Goal: Task Accomplishment & Management: Manage account settings

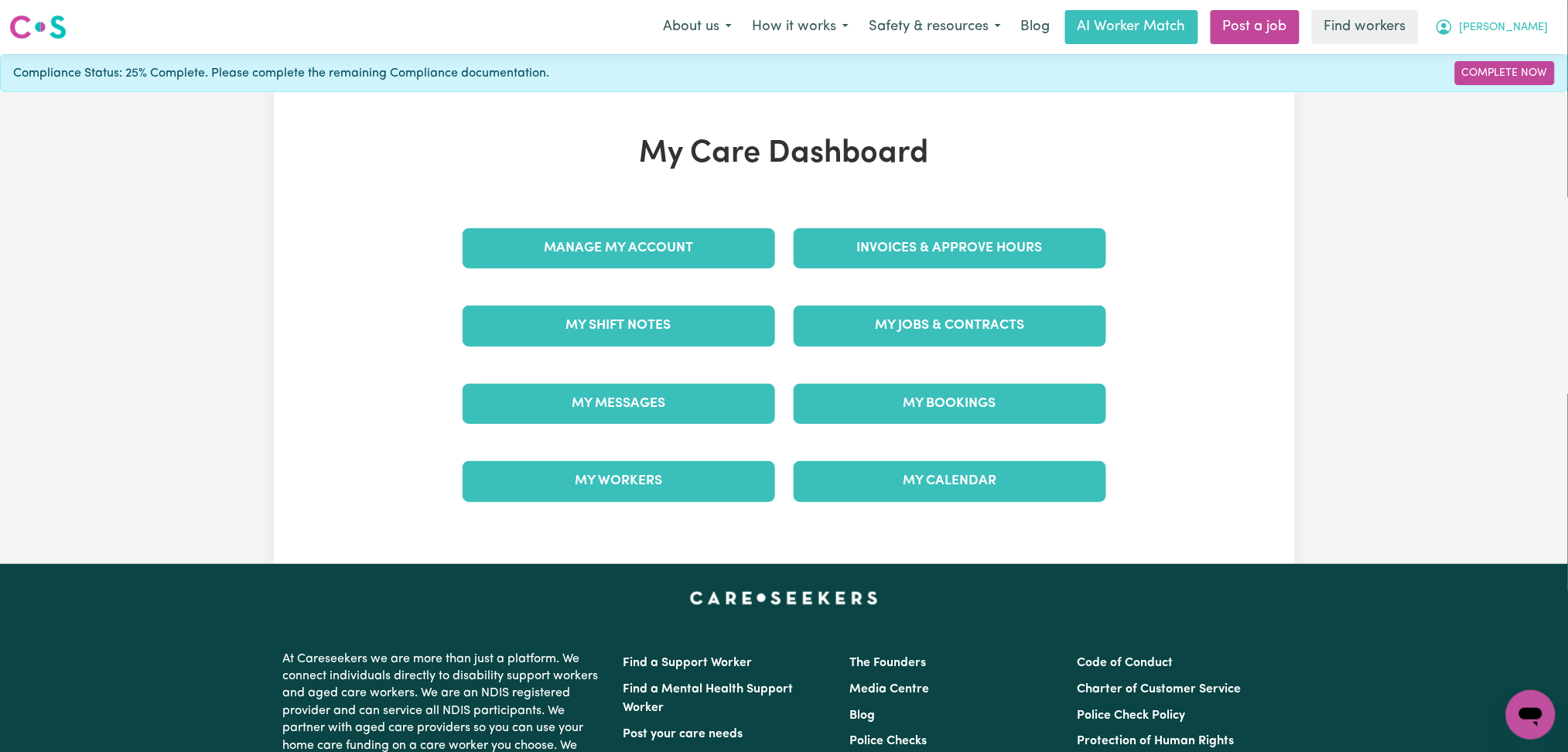
drag, startPoint x: 1495, startPoint y: 13, endPoint x: 1496, endPoint y: 22, distance: 9.1
click at [1496, 15] on button "[PERSON_NAME]" at bounding box center [1492, 27] width 134 height 33
click at [1488, 100] on link "Logout" at bounding box center [1497, 89] width 122 height 29
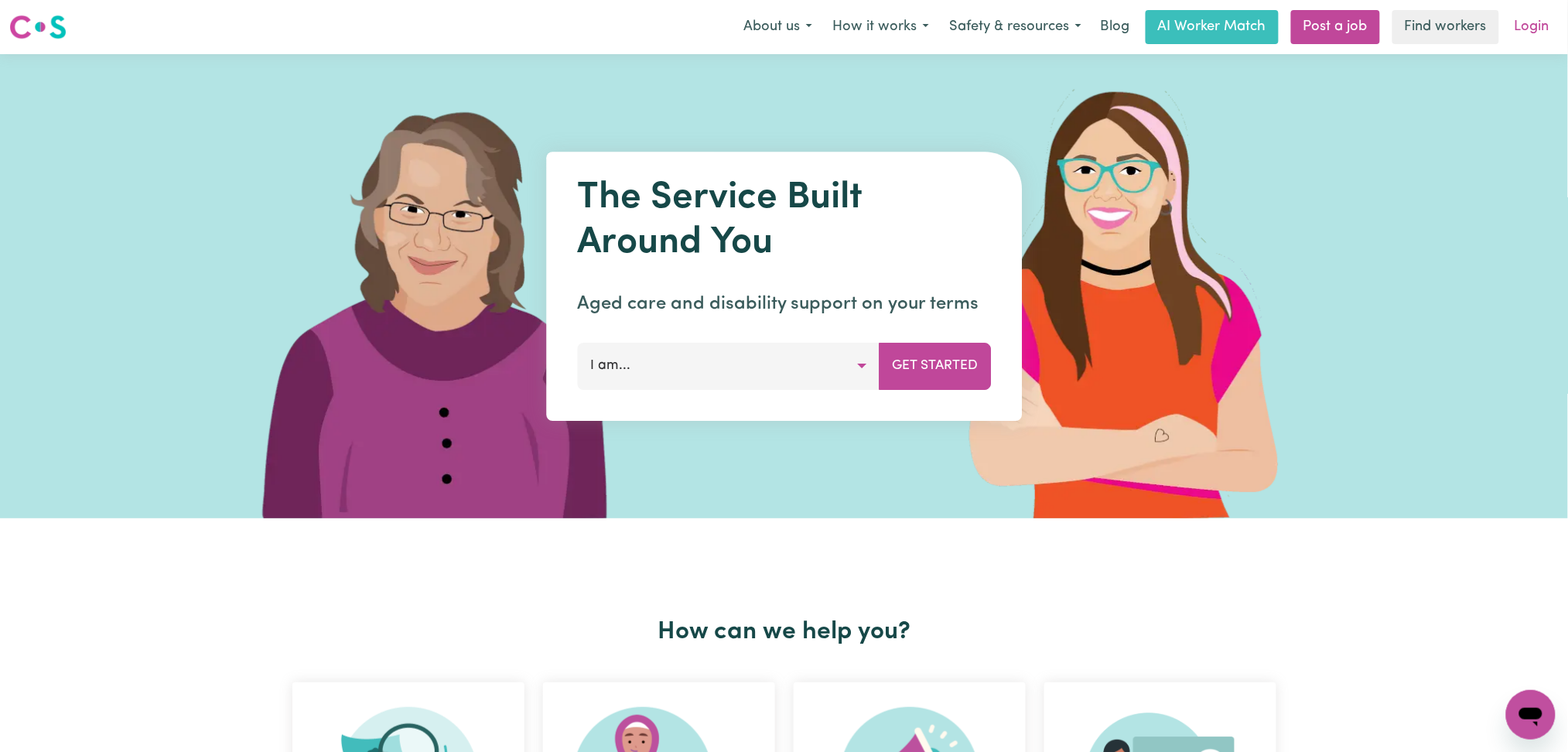
click at [1555, 18] on link "Login" at bounding box center [1532, 27] width 54 height 34
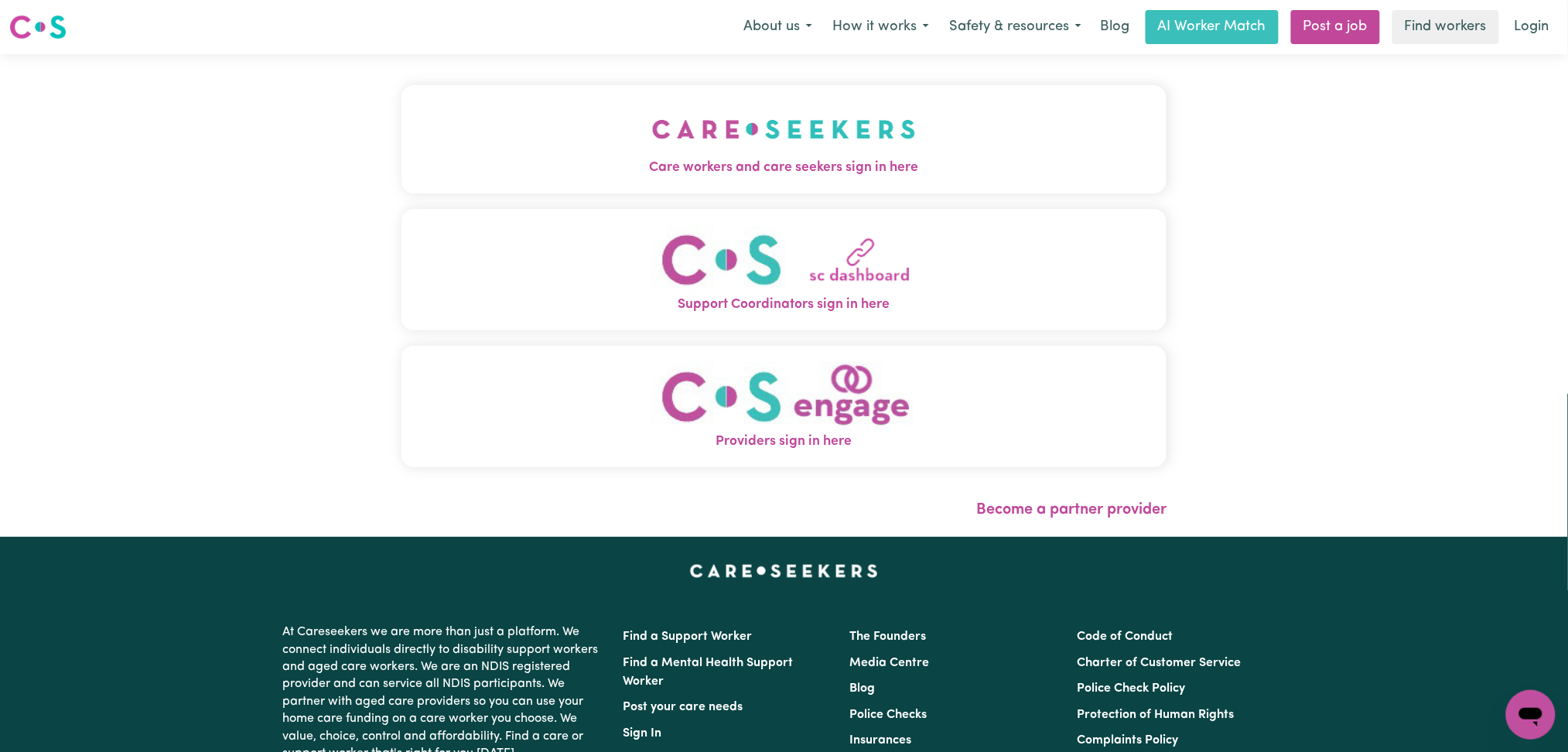
drag, startPoint x: 630, startPoint y: 133, endPoint x: 550, endPoint y: 160, distance: 84.4
click at [653, 134] on img "Care workers and care seekers sign in here" at bounding box center [784, 129] width 264 height 57
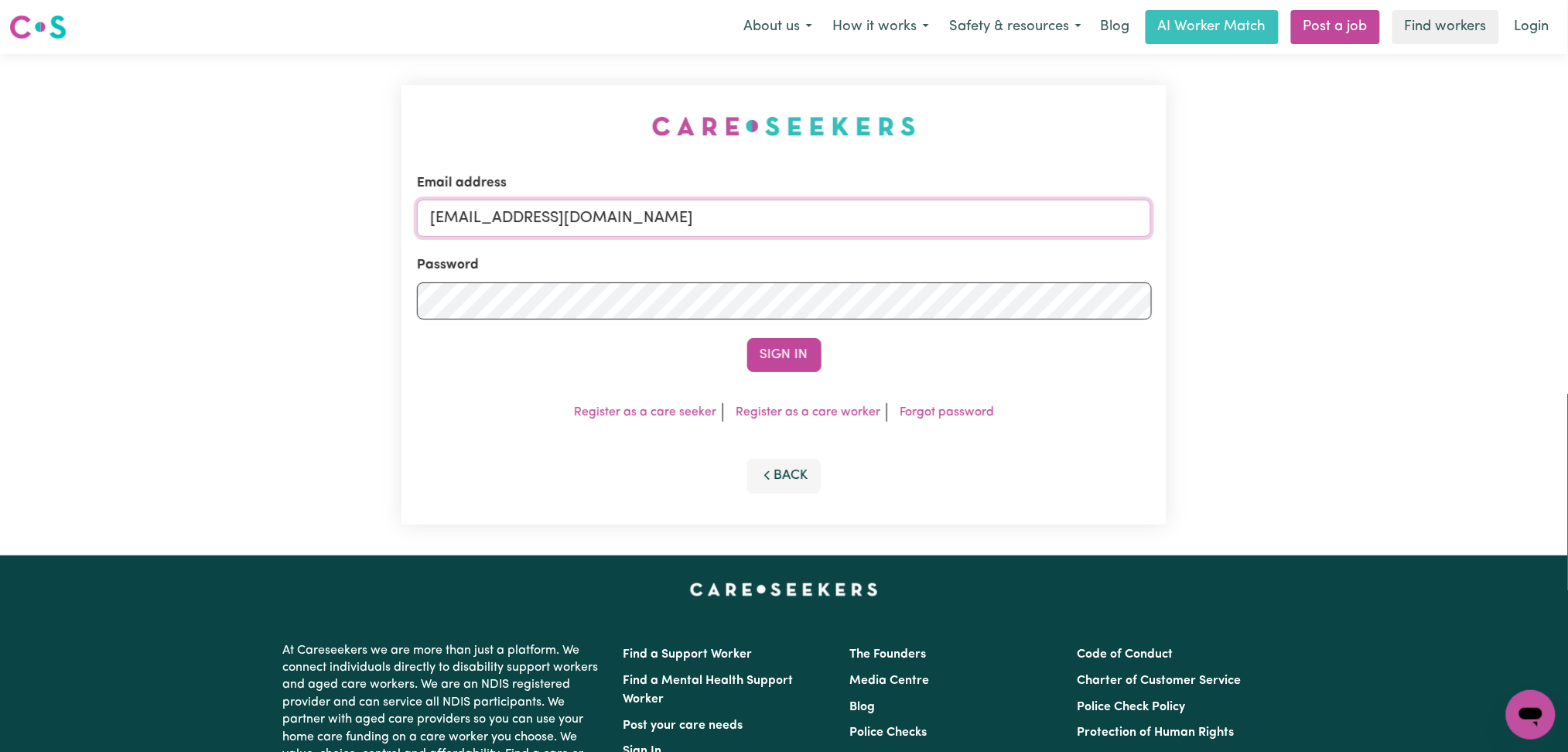
click at [637, 223] on input "onboardingcs@careseekers.com.au" at bounding box center [784, 218] width 735 height 37
drag, startPoint x: 509, startPoint y: 215, endPoint x: 996, endPoint y: 231, distance: 487.3
click at [996, 231] on input "Superuser~jakedworkin@hotmail.com" at bounding box center [784, 218] width 735 height 37
type input "Superuser~cevision7@gmail.com"
click at [774, 358] on button "Sign In" at bounding box center [784, 355] width 74 height 34
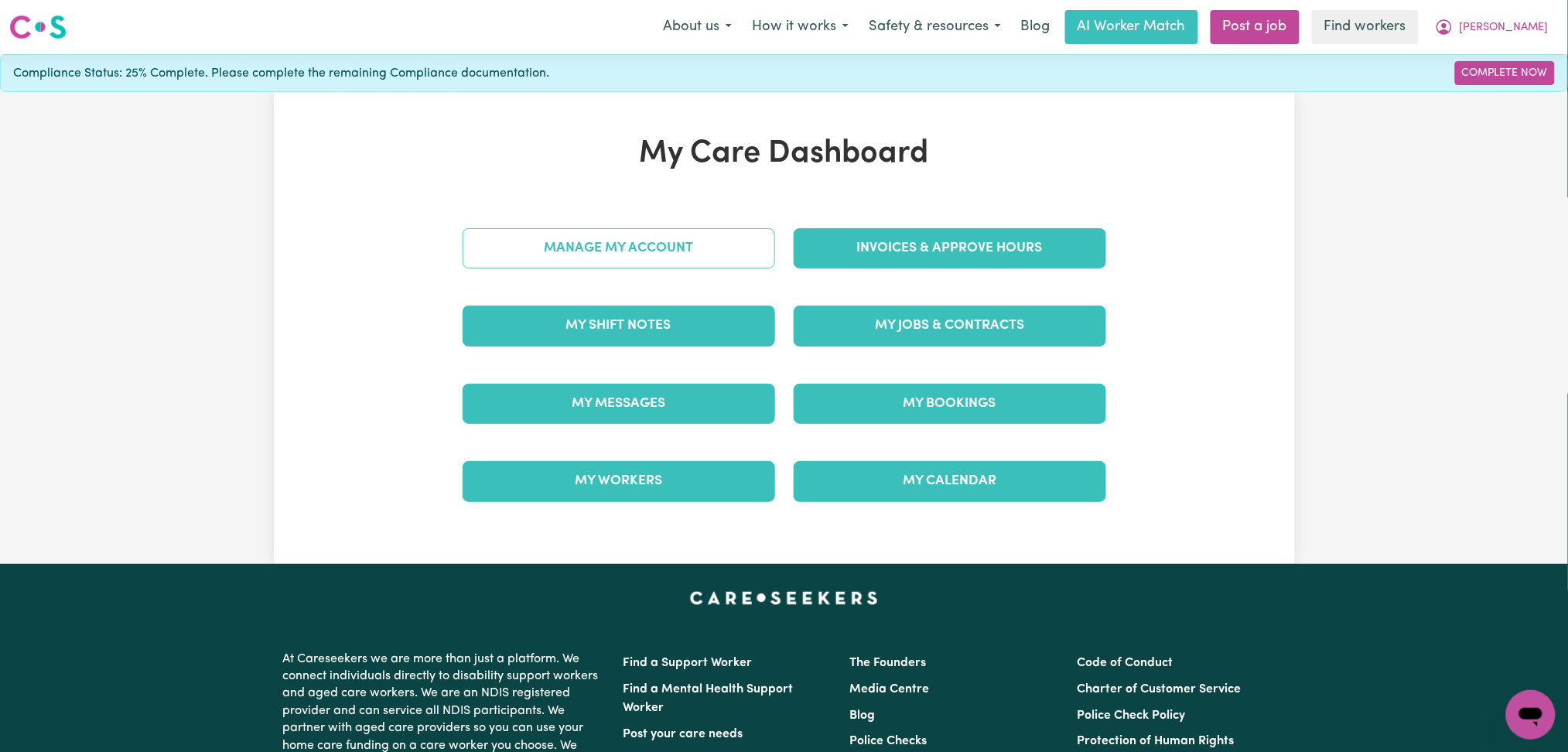
click at [627, 247] on link "Manage My Account" at bounding box center [619, 248] width 313 height 40
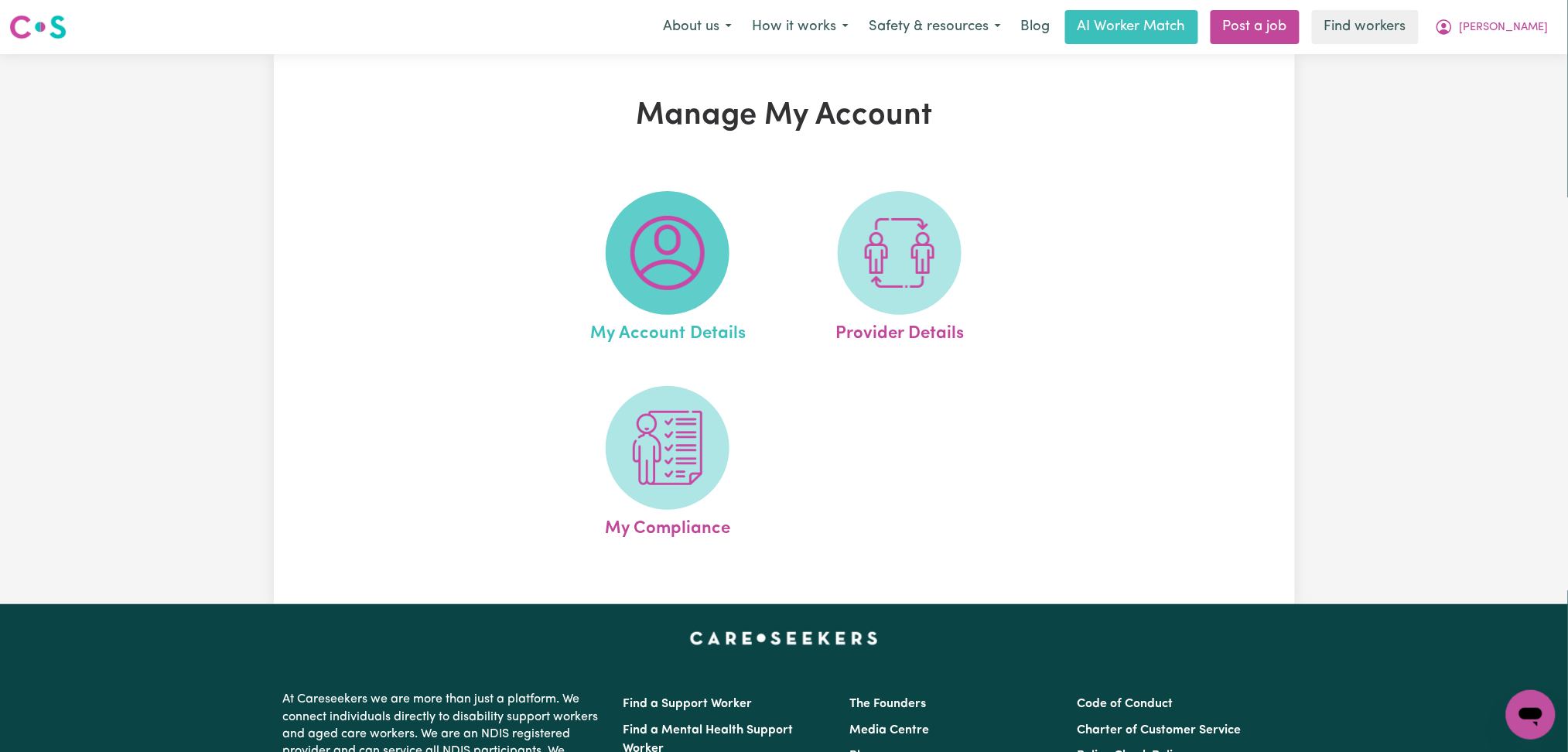
click at [653, 253] on img at bounding box center [668, 253] width 74 height 74
select select "other"
select select "text"
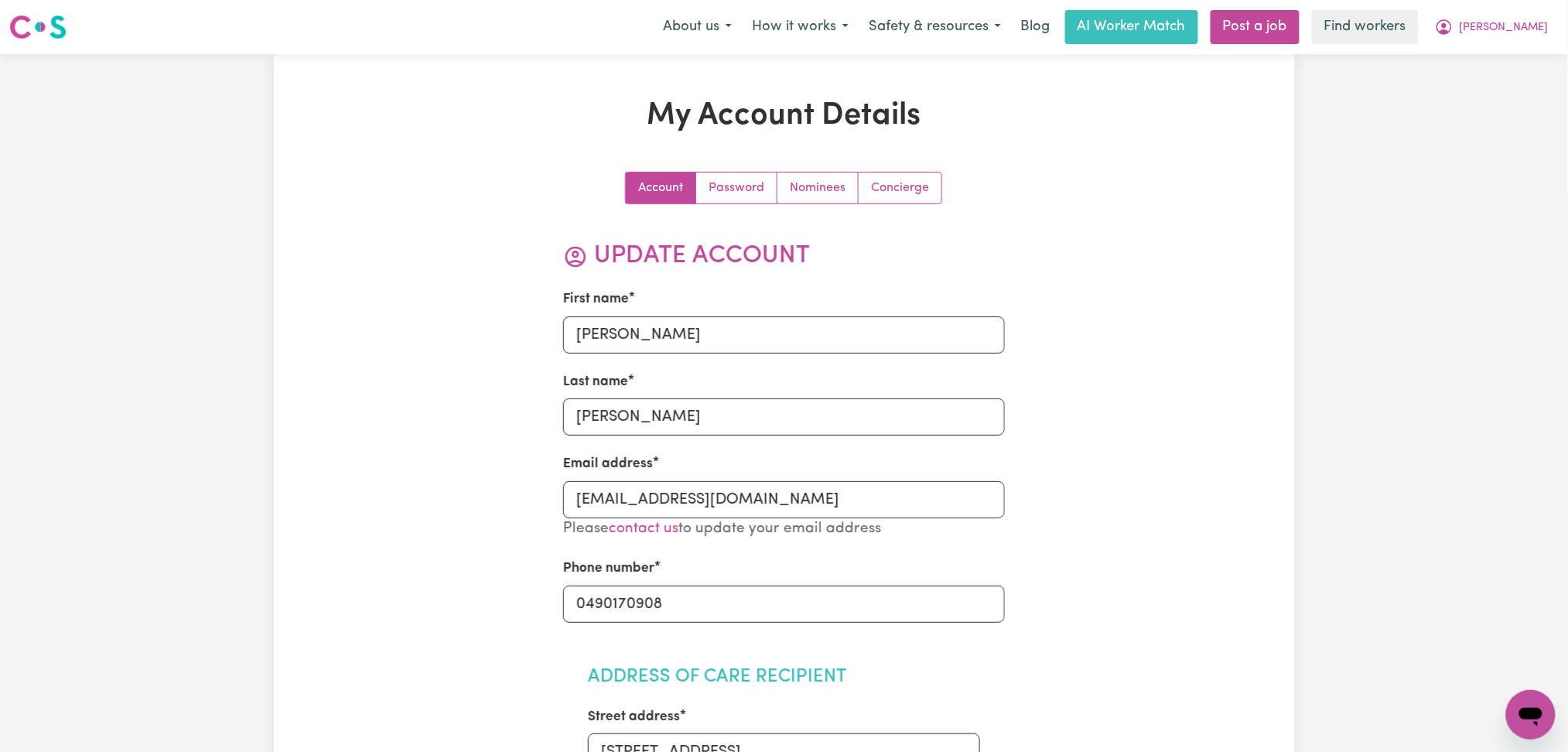
scroll to position [103, 0]
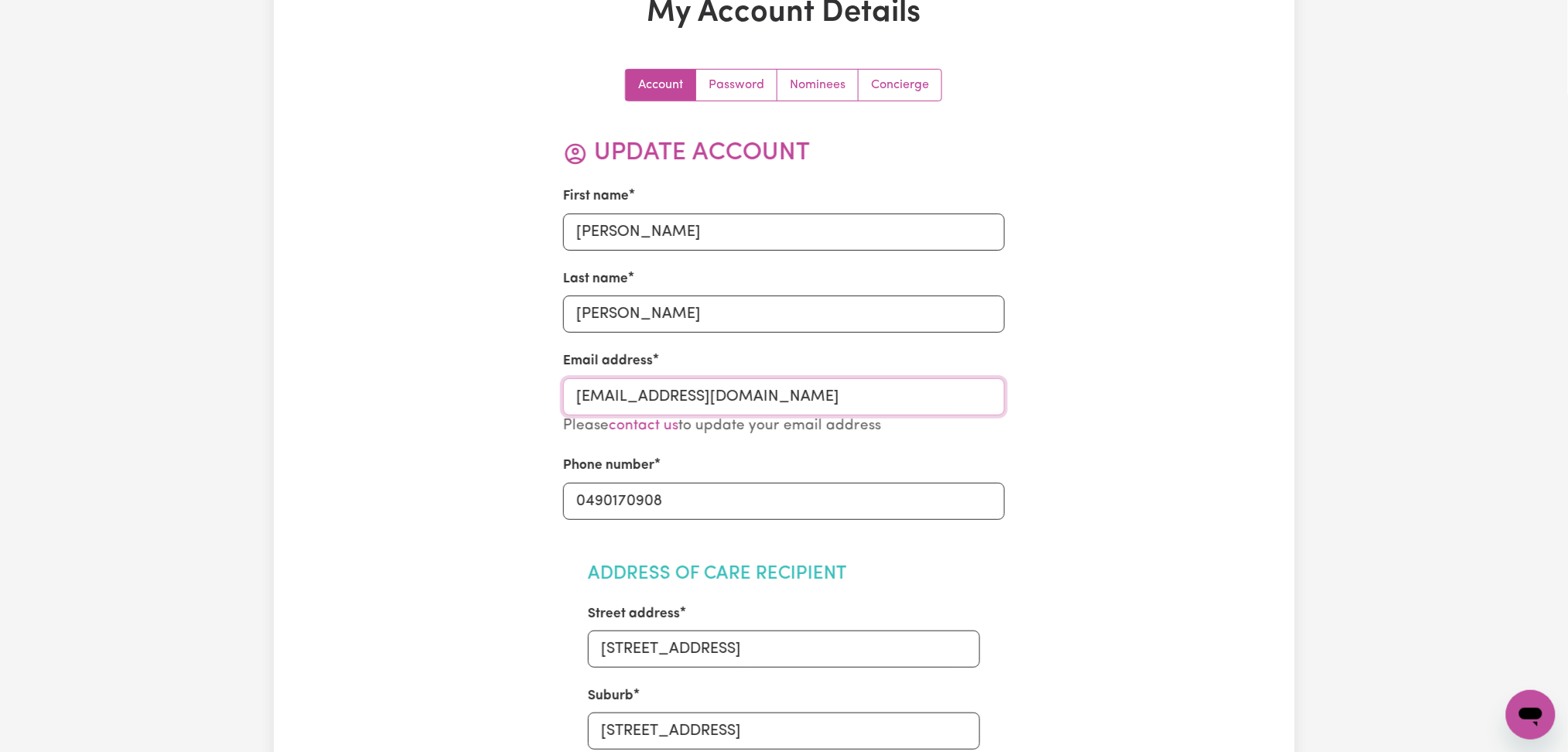
click at [592, 397] on input "cevision7@gmail.com" at bounding box center [784, 396] width 442 height 37
click at [579, 399] on input "cevision7@gmail.com" at bounding box center [784, 396] width 442 height 37
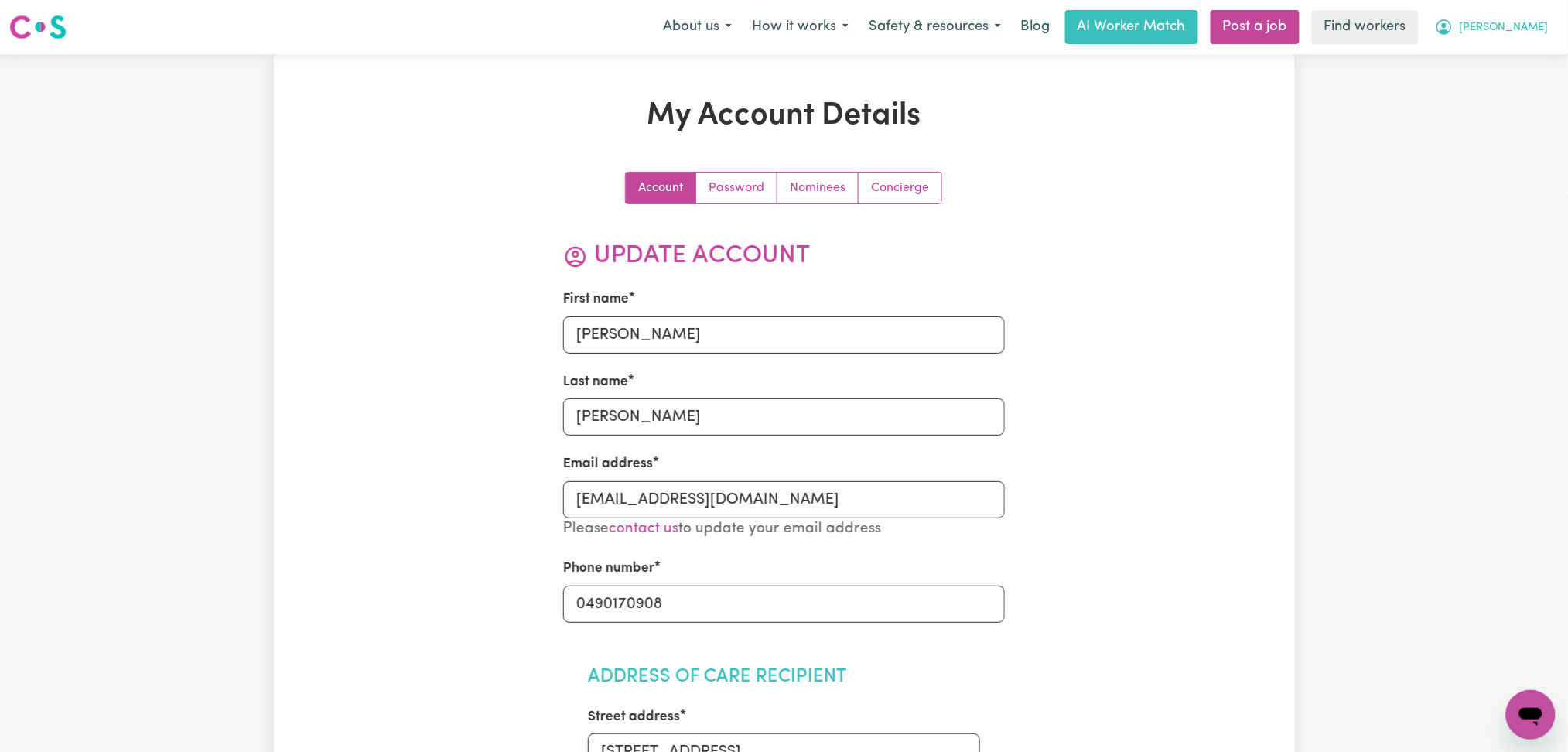
click at [1510, 38] on button "[PERSON_NAME]" at bounding box center [1492, 27] width 134 height 33
click at [1509, 49] on link "My Dashboard" at bounding box center [1497, 60] width 122 height 29
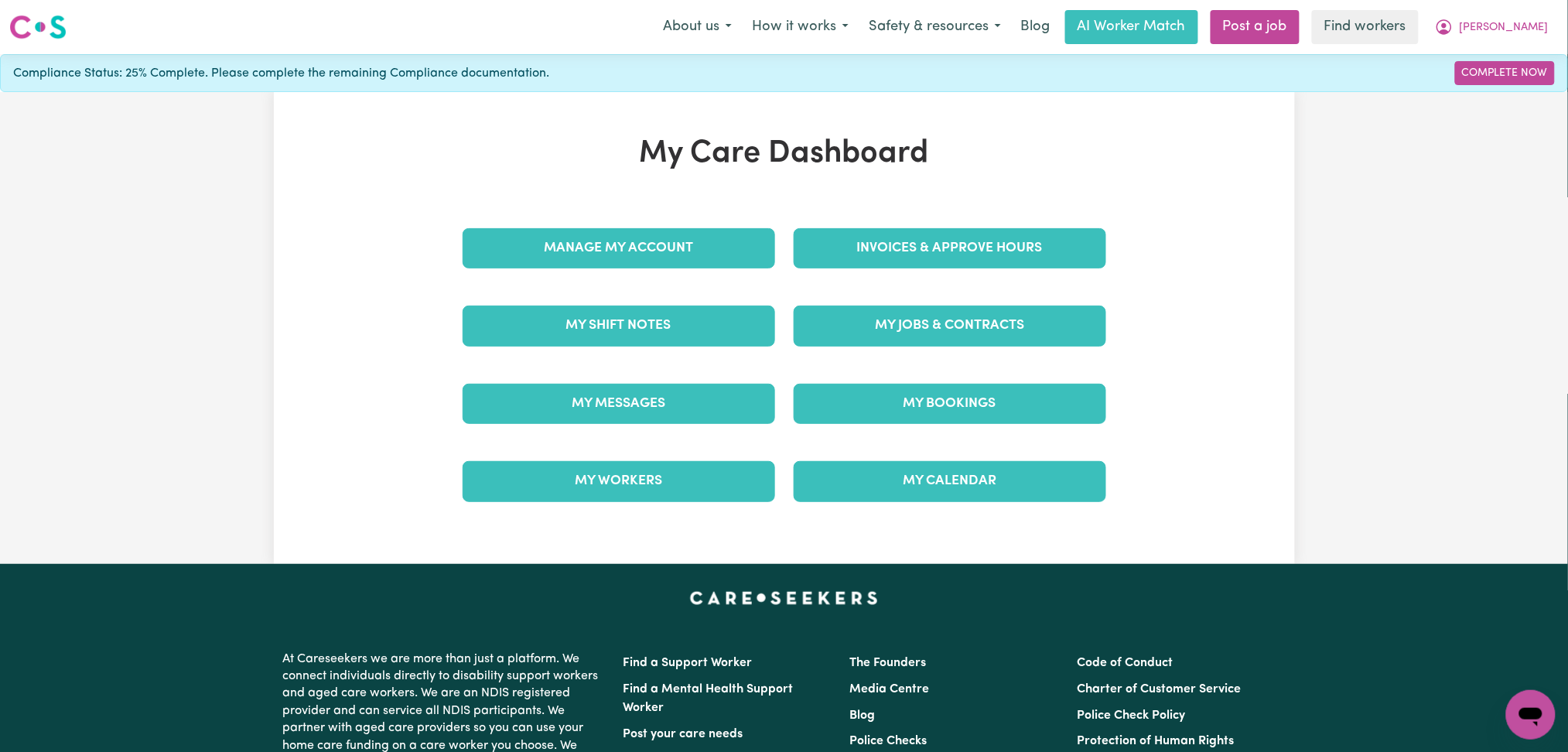
click at [1068, 159] on h1 "My Care Dashboard" at bounding box center [785, 154] width 663 height 37
click at [1346, 29] on link "Find workers" at bounding box center [1366, 27] width 107 height 34
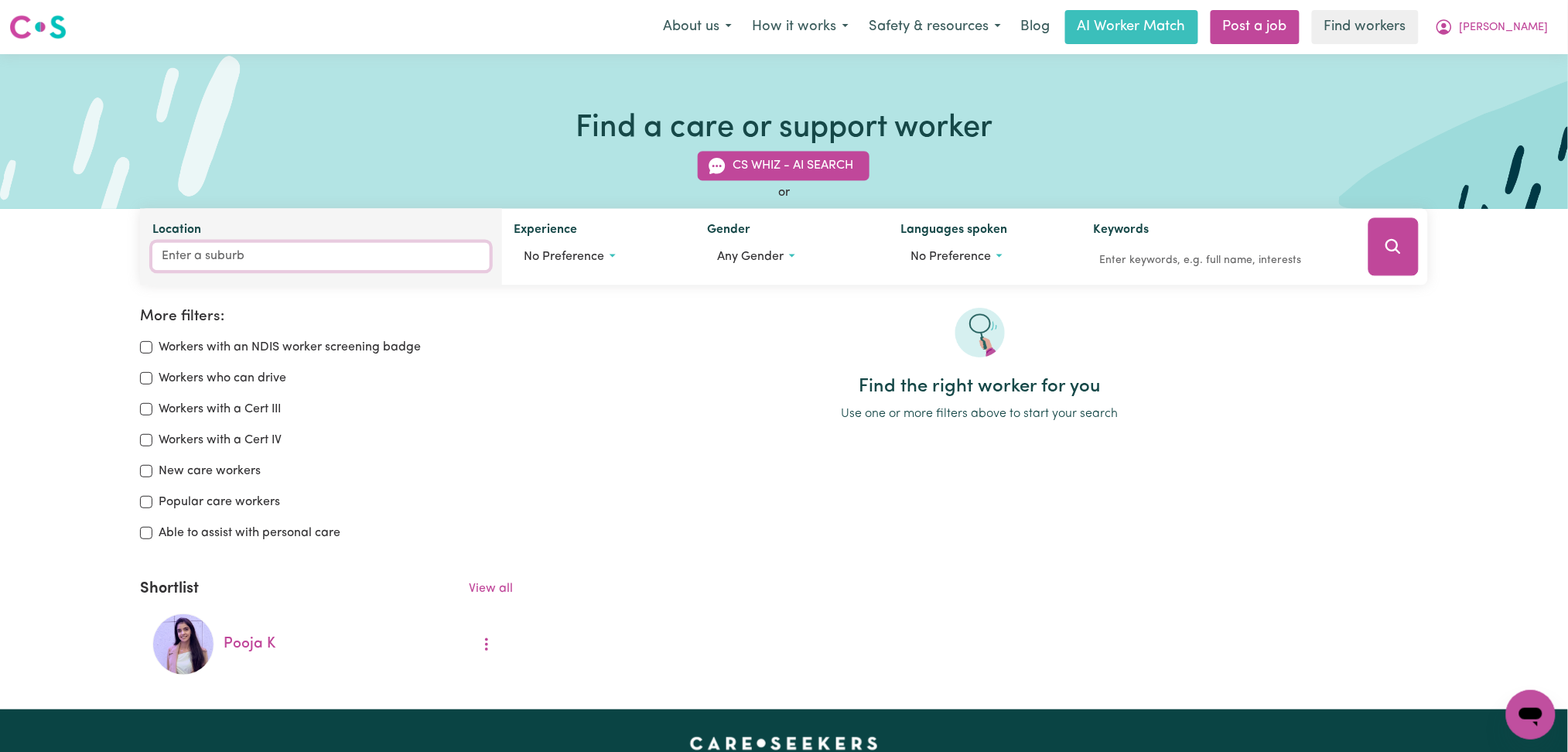
click at [238, 257] on input "Location" at bounding box center [320, 256] width 337 height 28
click at [327, 253] on input "Location" at bounding box center [320, 256] width 337 height 28
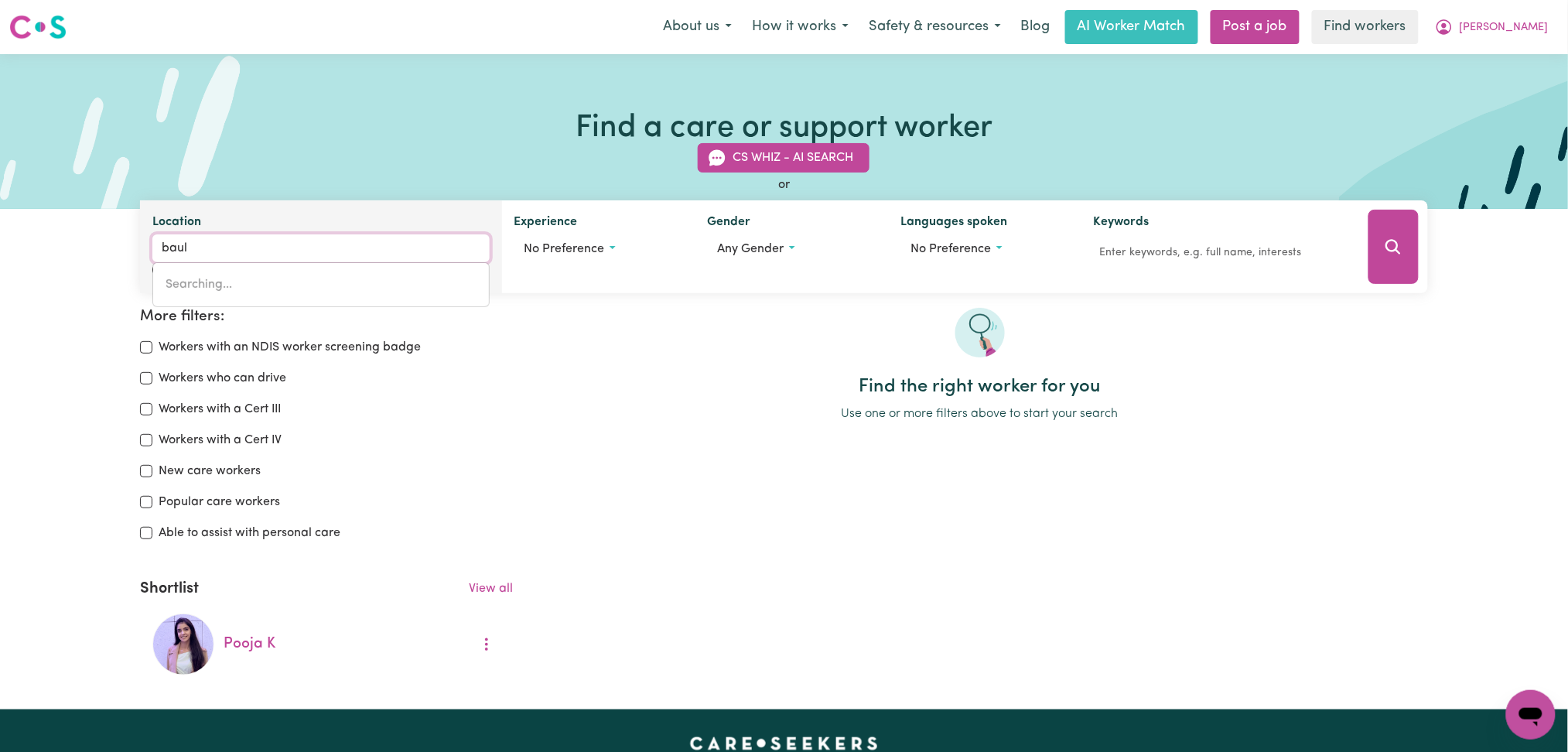
type input "baulk"
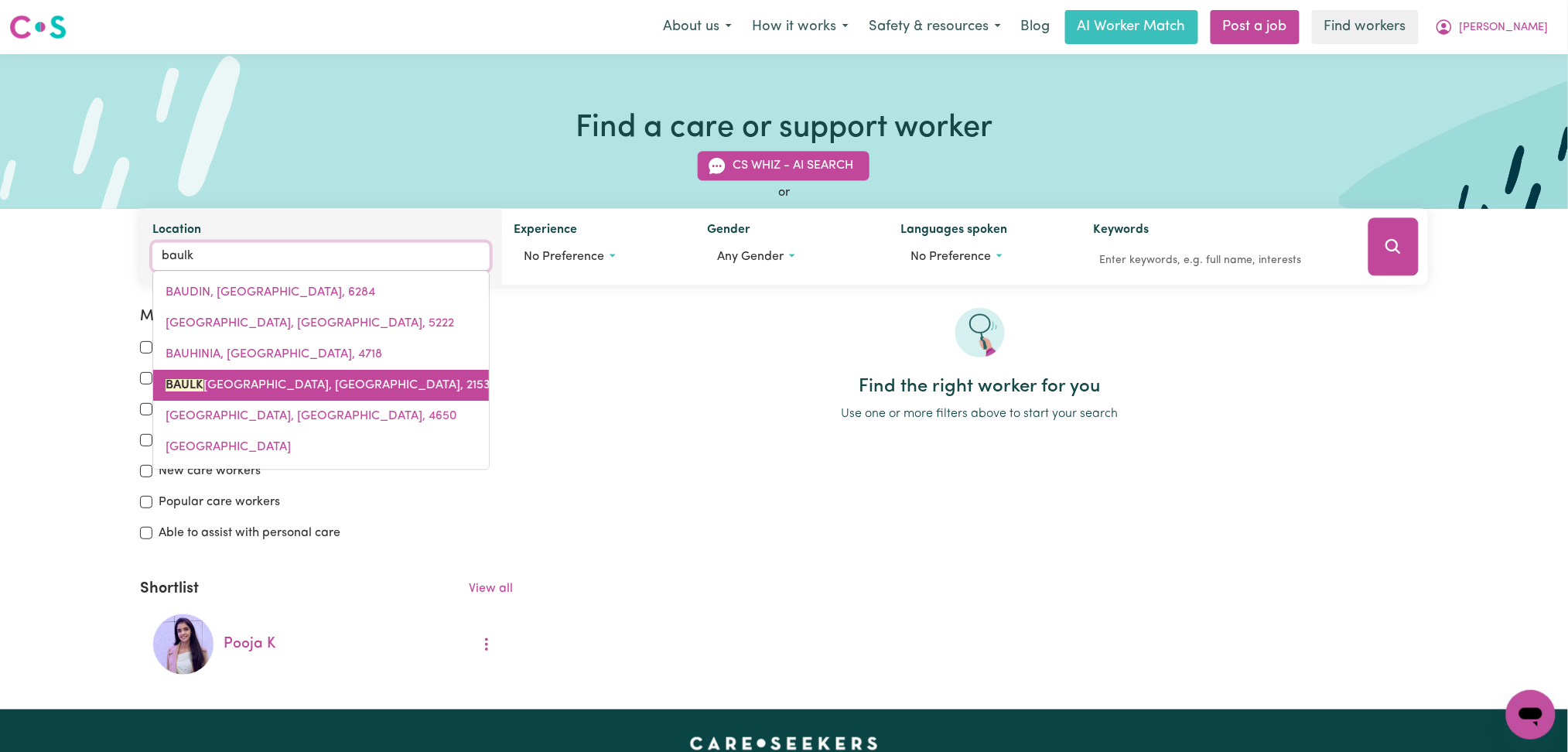
click at [275, 386] on span "BAULK HAM HILLS, New South Wales, 2153" at bounding box center [328, 386] width 325 height 13
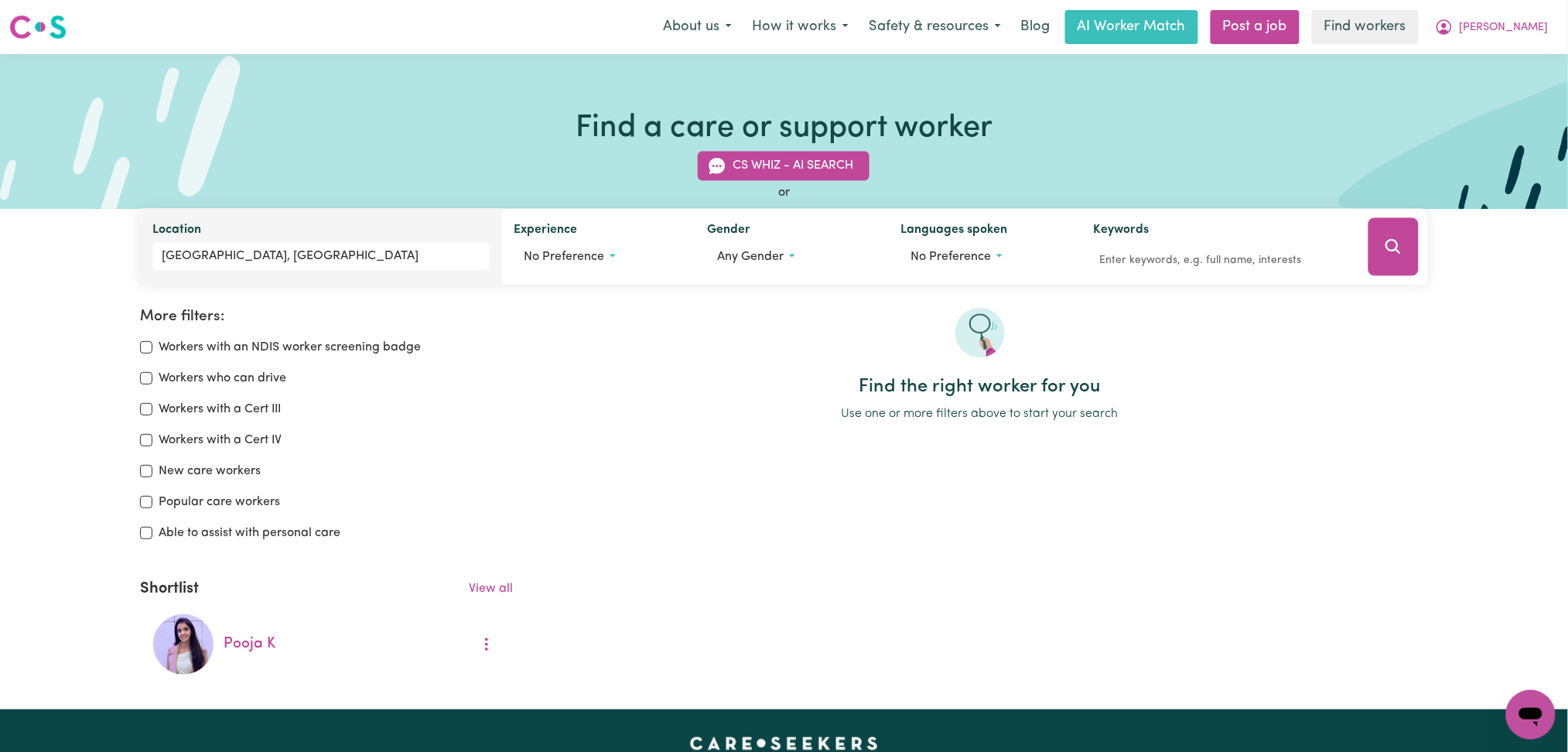
click at [625, 350] on div at bounding box center [980, 341] width 896 height 68
click at [1474, 31] on span "[PERSON_NAME]" at bounding box center [1504, 28] width 89 height 17
click at [1474, 54] on link "My Dashboard" at bounding box center [1497, 60] width 122 height 29
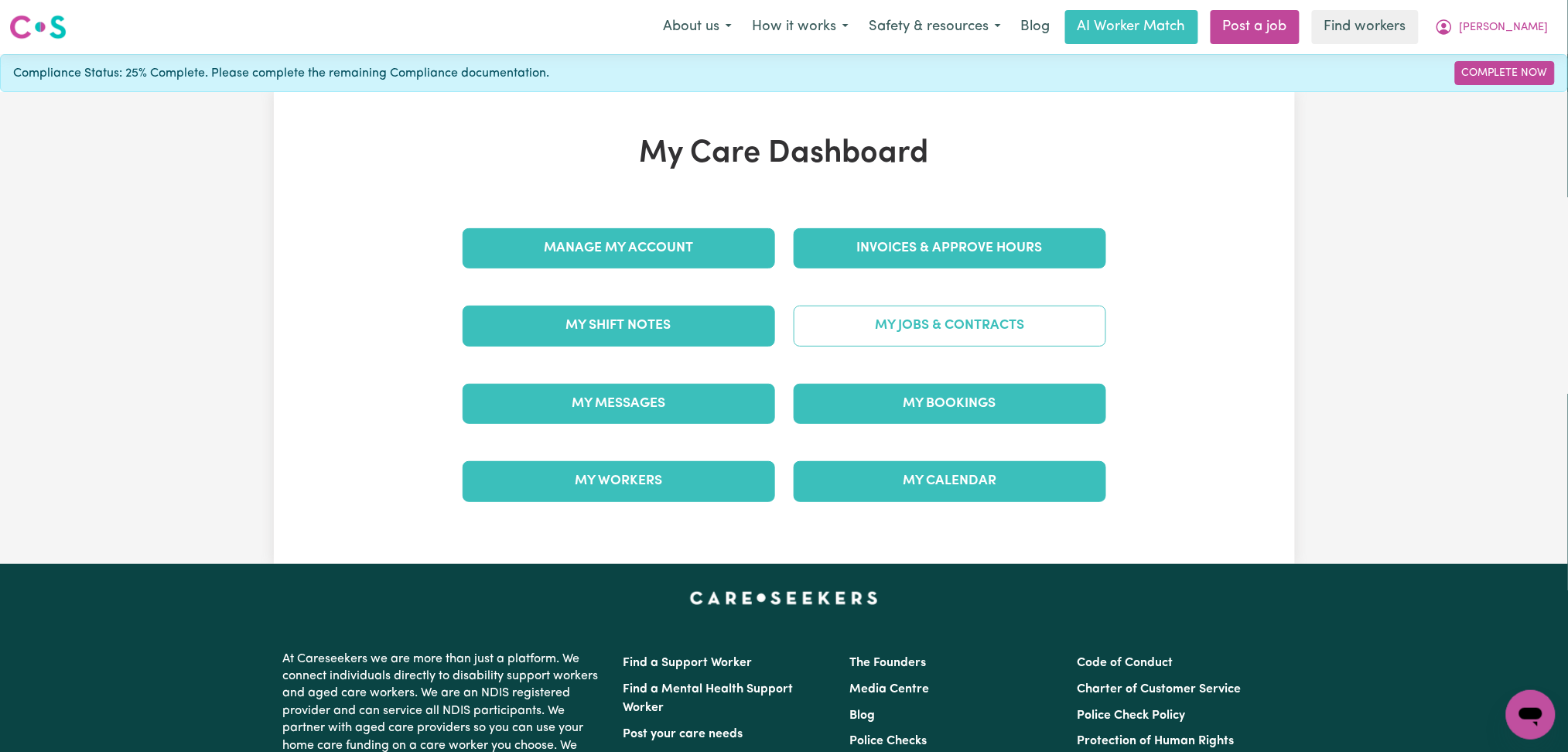
click at [1048, 325] on link "My Jobs & Contracts" at bounding box center [951, 325] width 313 height 40
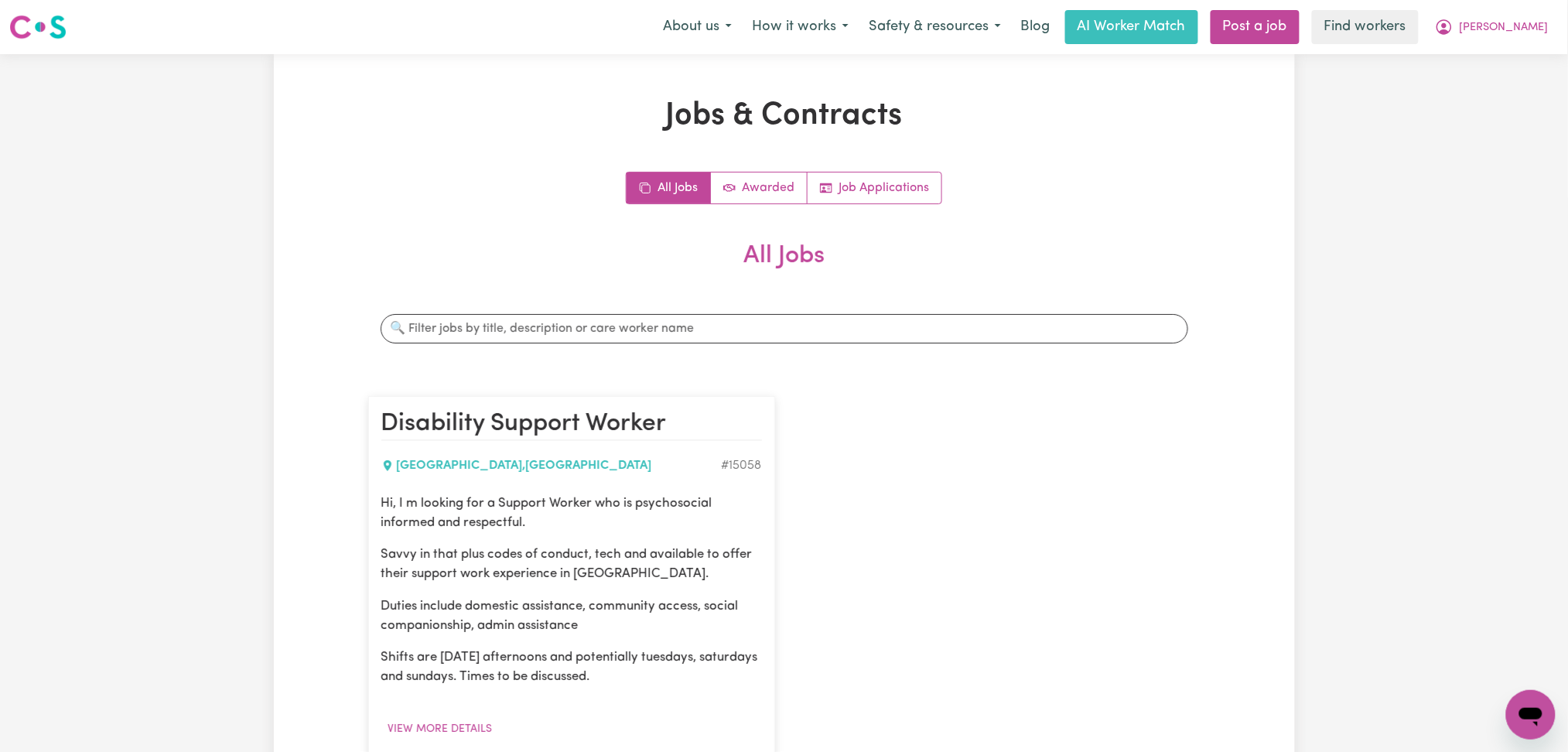
scroll to position [206, 0]
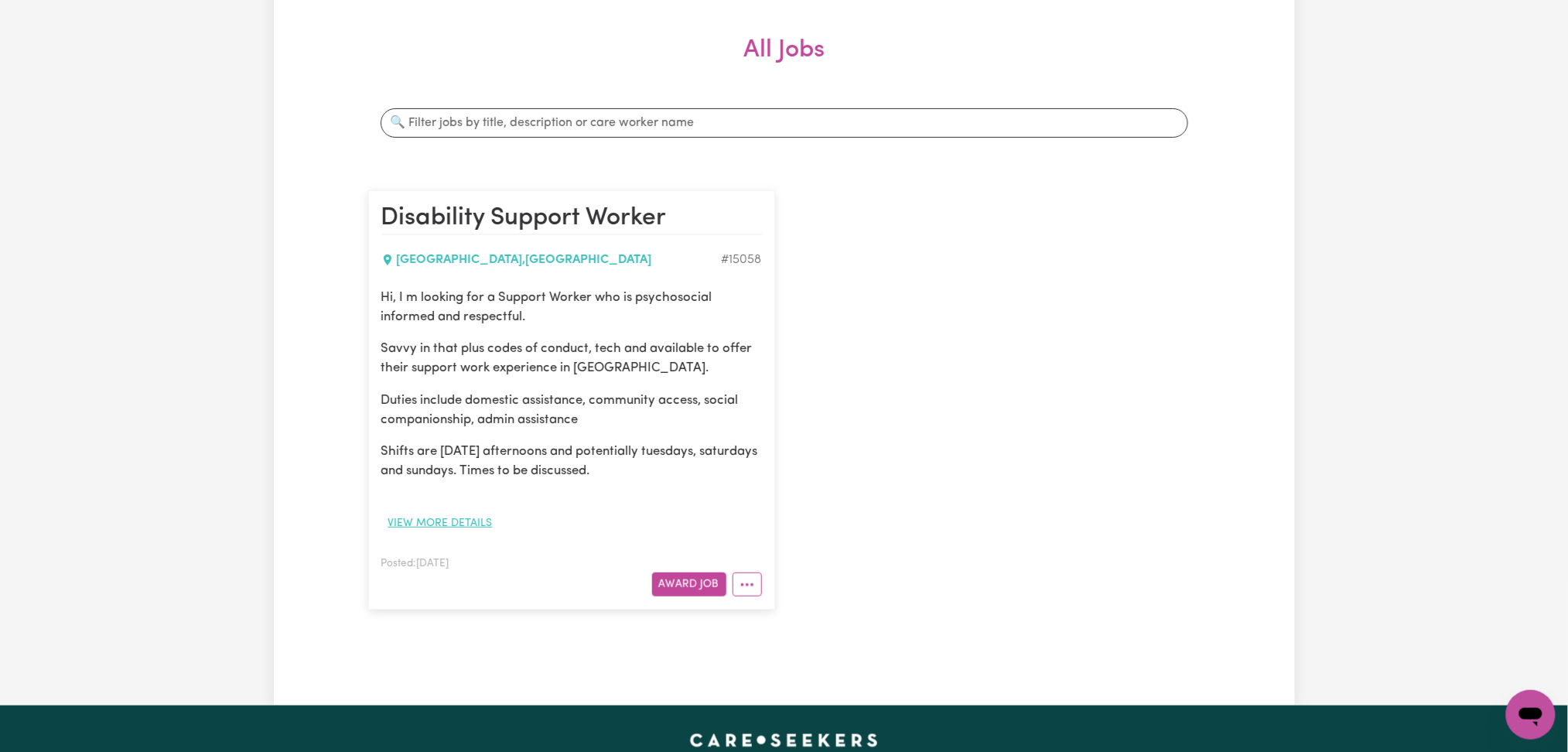
click at [448, 529] on button "View more details" at bounding box center [440, 523] width 118 height 24
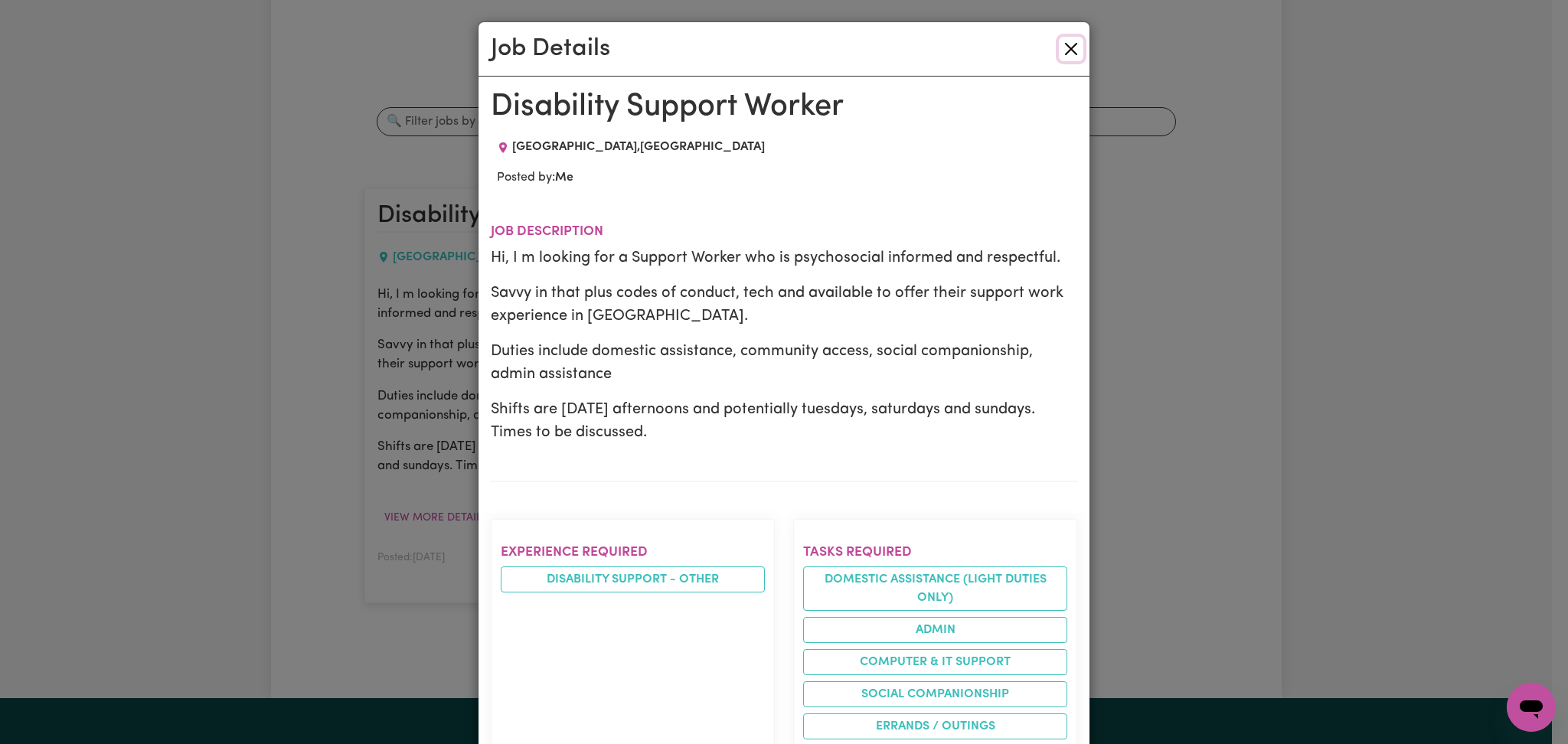
drag, startPoint x: 1061, startPoint y: 47, endPoint x: 1174, endPoint y: 290, distance: 268.0
click at [1061, 49] on button "Close" at bounding box center [1071, 49] width 25 height 25
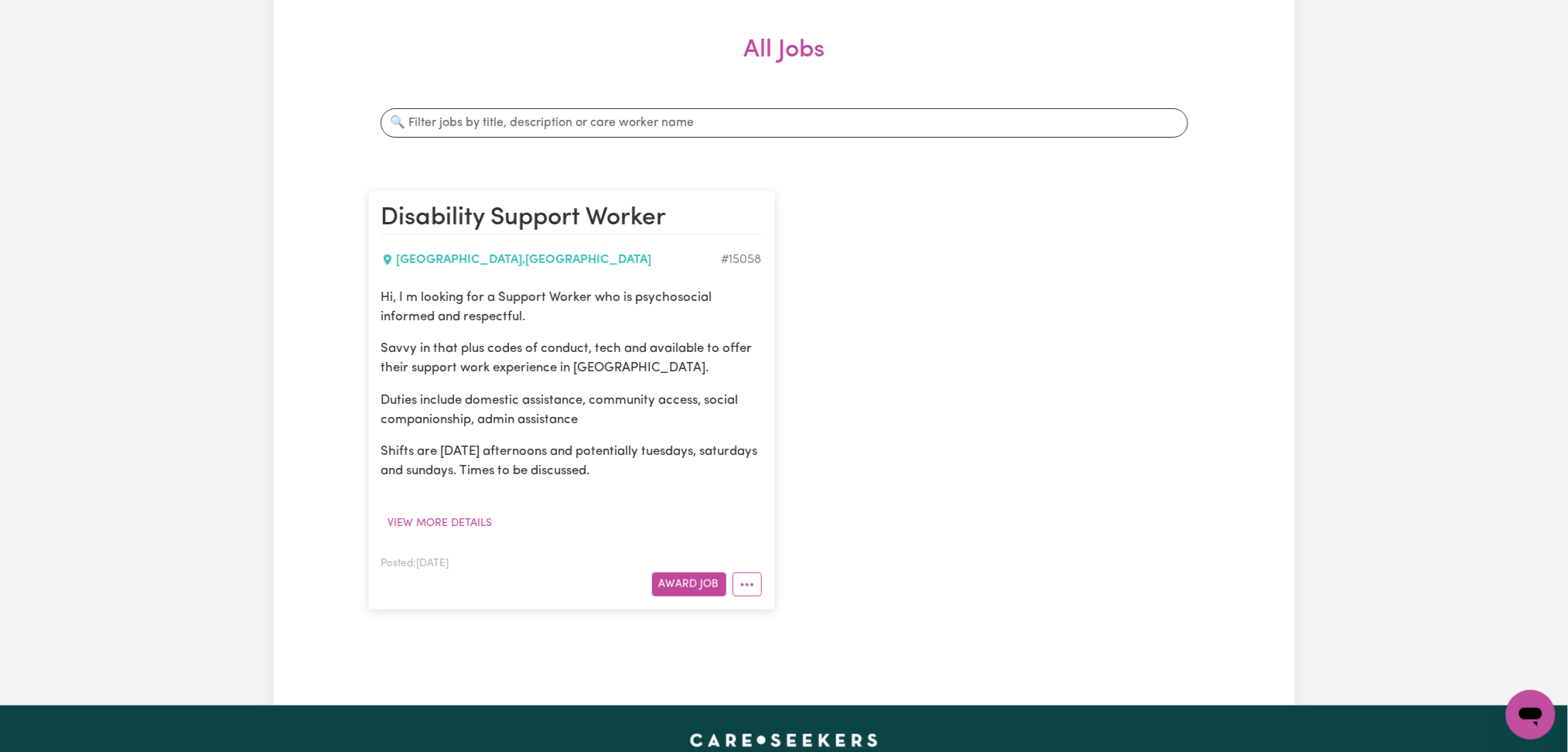
scroll to position [0, 0]
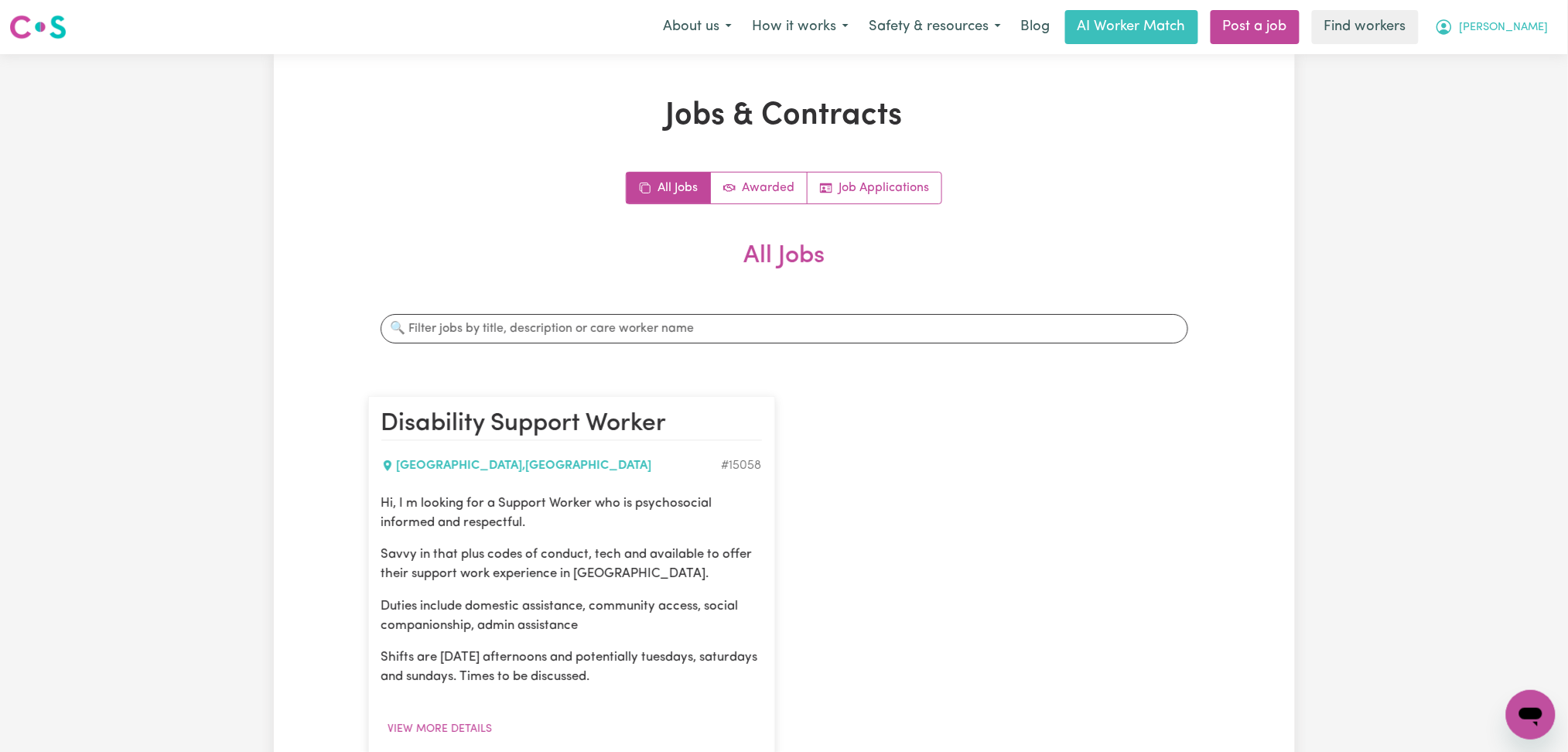
click at [1478, 29] on span "[PERSON_NAME]" at bounding box center [1504, 28] width 89 height 17
click at [1332, 161] on div "Jobs & Contracts All Jobs Awarded Job Applications All Jobs Search jobs Disabil…" at bounding box center [784, 483] width 1568 height 857
click at [1477, 23] on span "[PERSON_NAME]" at bounding box center [1504, 28] width 89 height 17
click at [1480, 54] on link "My Dashboard" at bounding box center [1497, 60] width 122 height 29
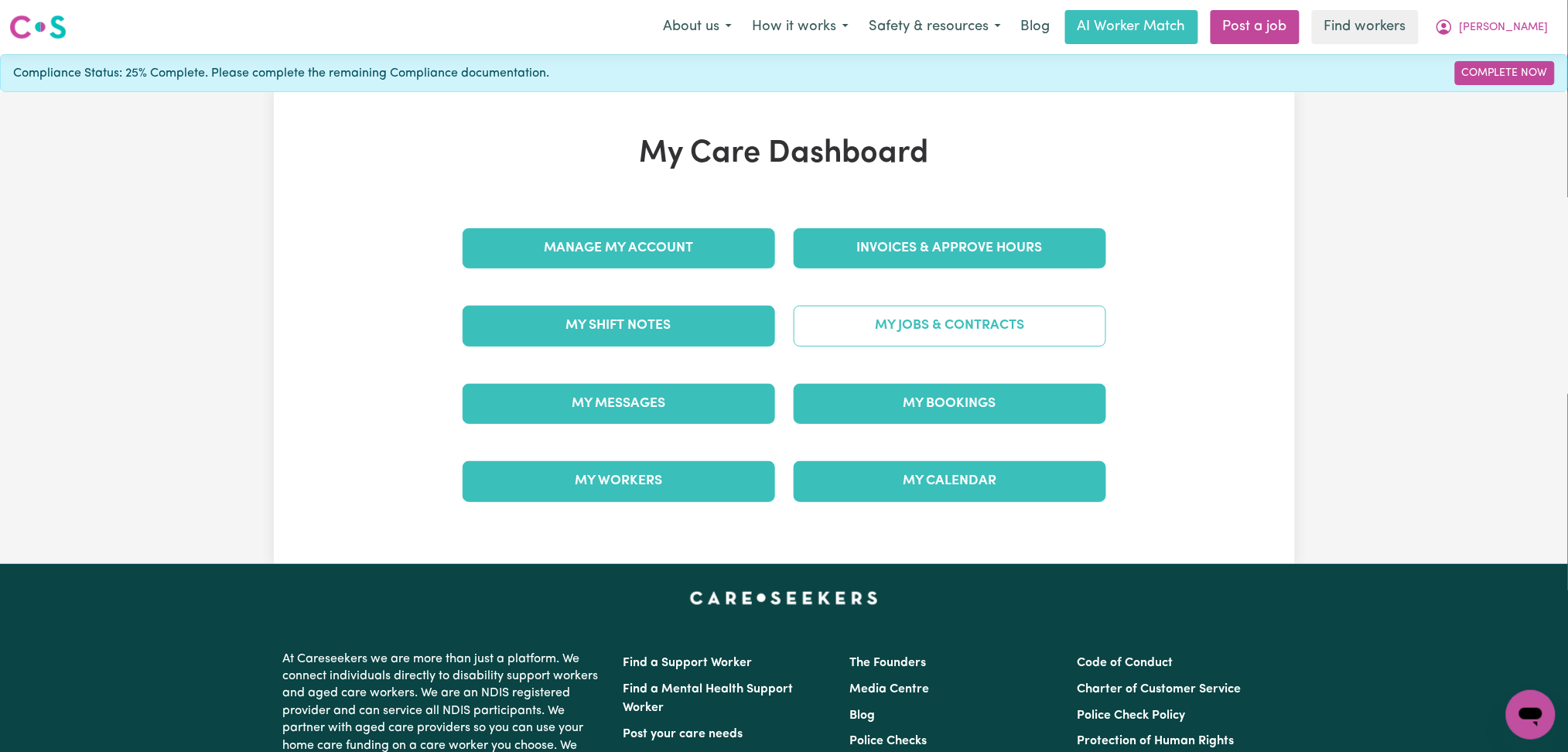
click at [920, 327] on link "My Jobs & Contracts" at bounding box center [951, 325] width 313 height 40
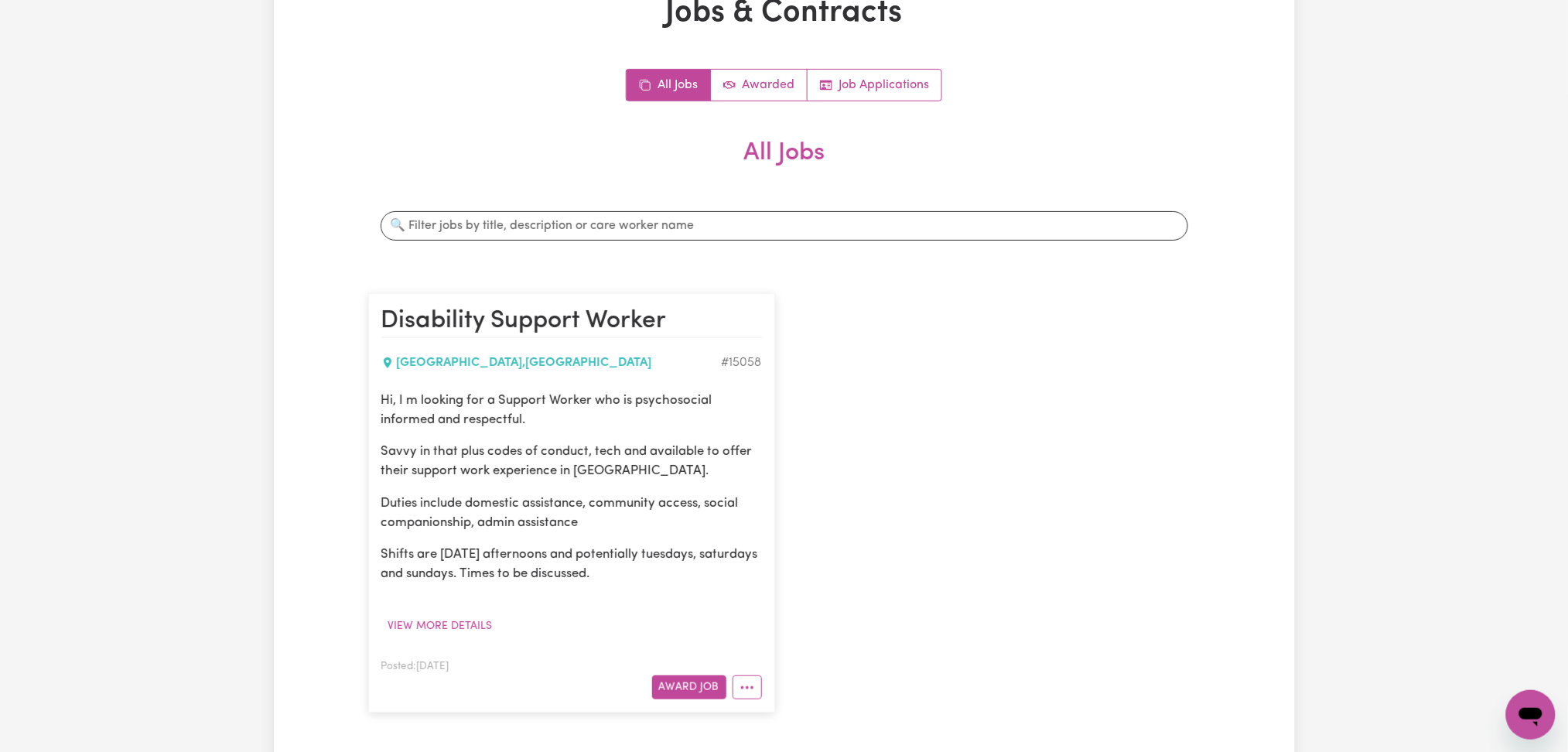
scroll to position [206, 0]
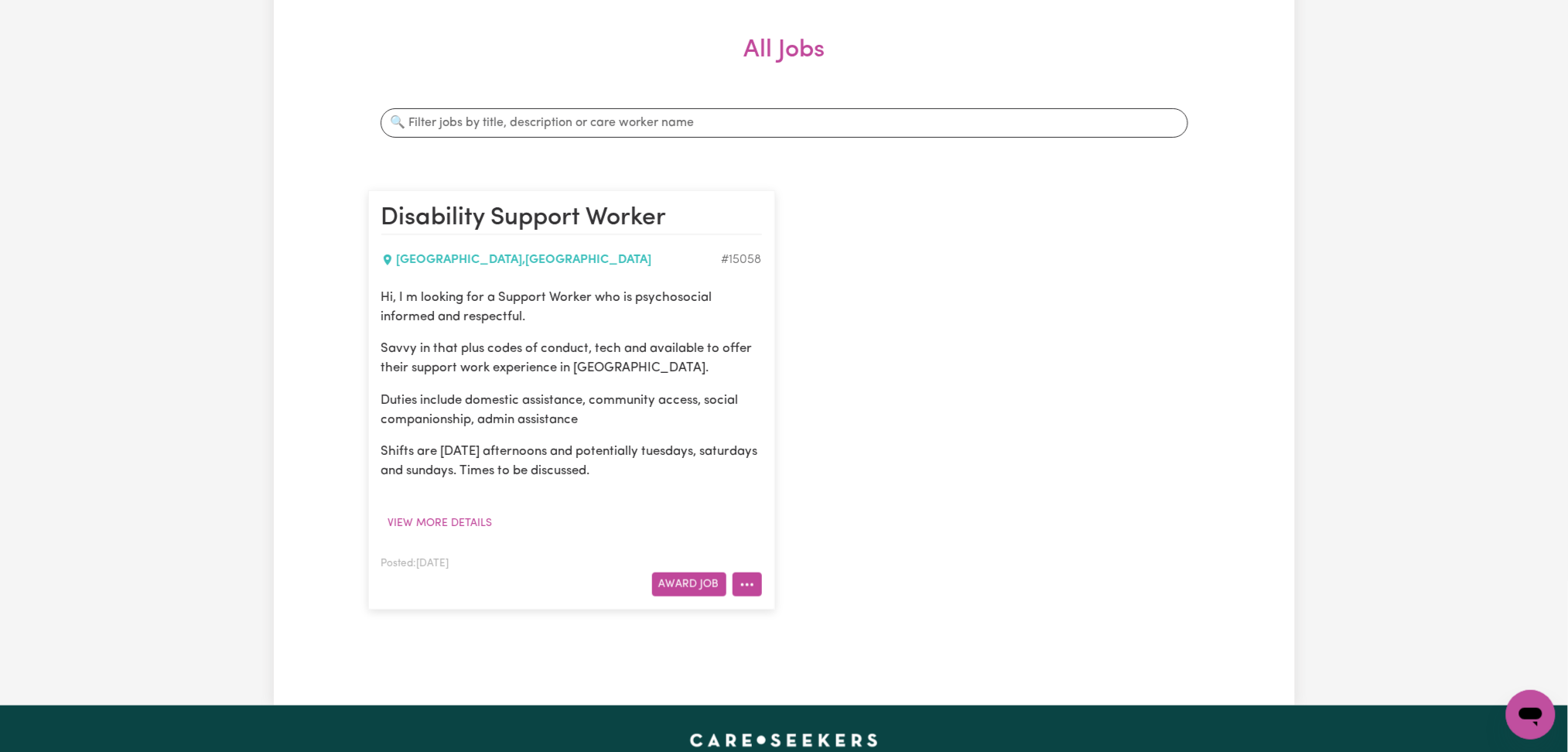
click at [756, 590] on button "More options" at bounding box center [747, 584] width 29 height 24
click at [759, 687] on link "Edit Job" at bounding box center [795, 683] width 122 height 31
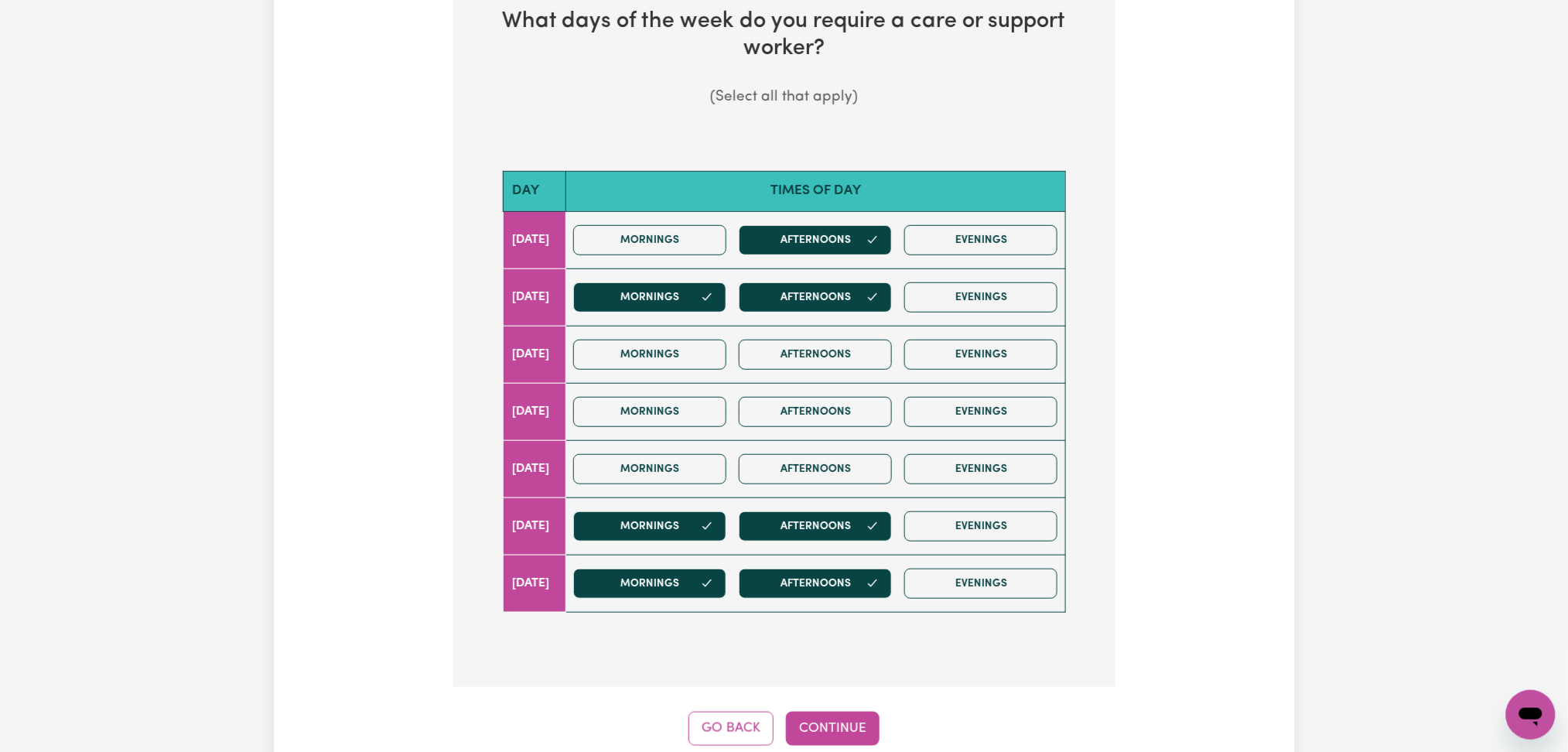
scroll to position [436, 0]
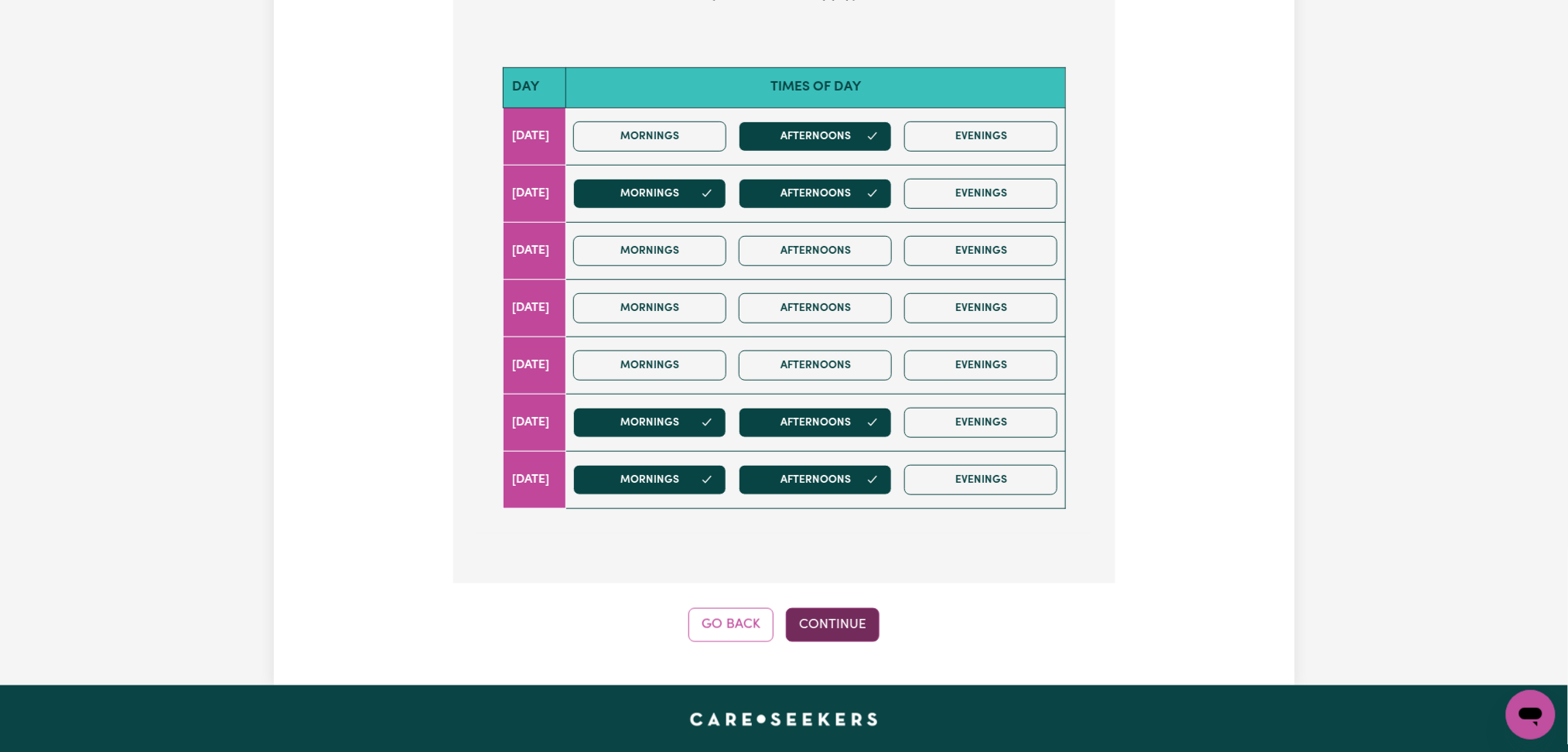
click at [858, 613] on button "Continue" at bounding box center [833, 625] width 94 height 34
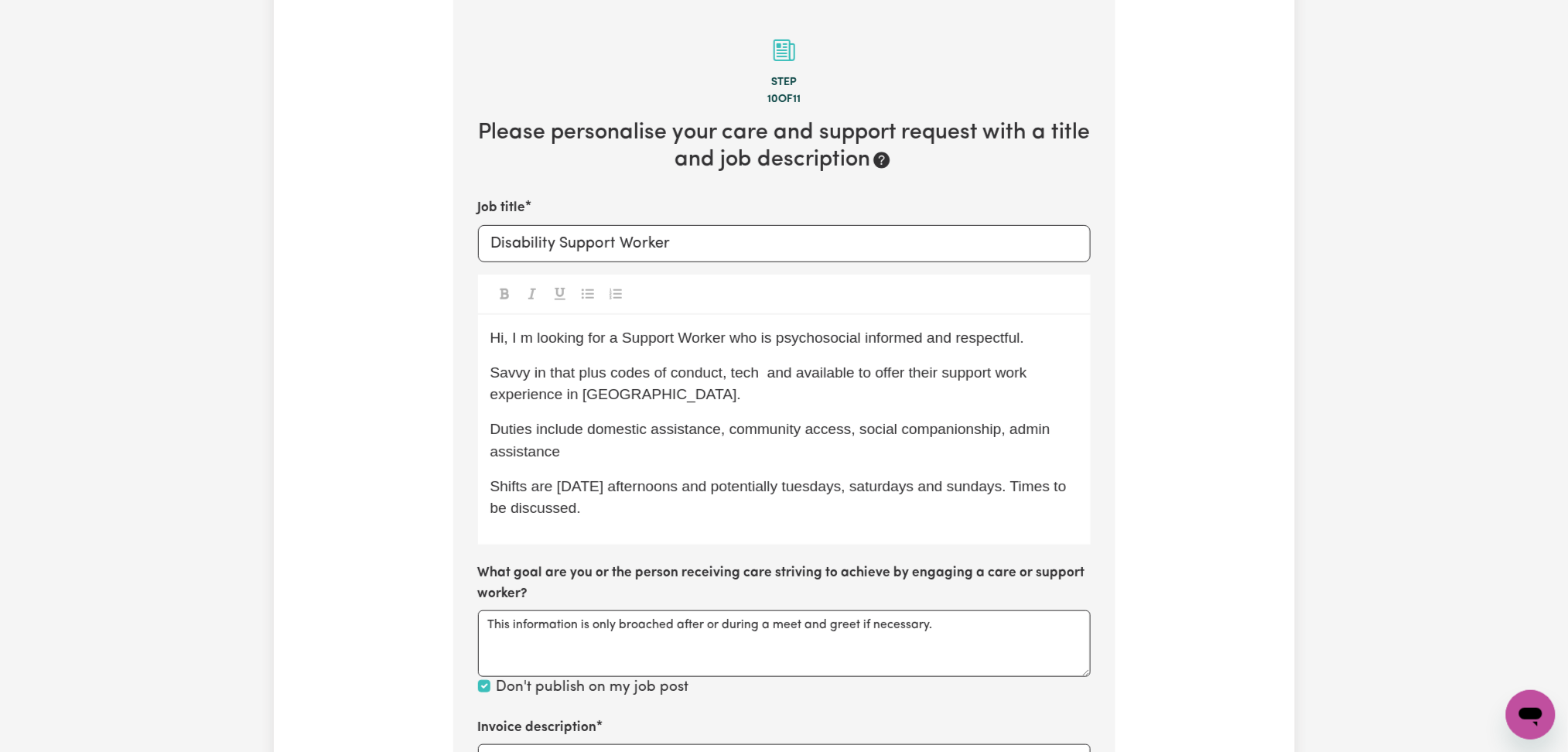
scroll to position [0, 0]
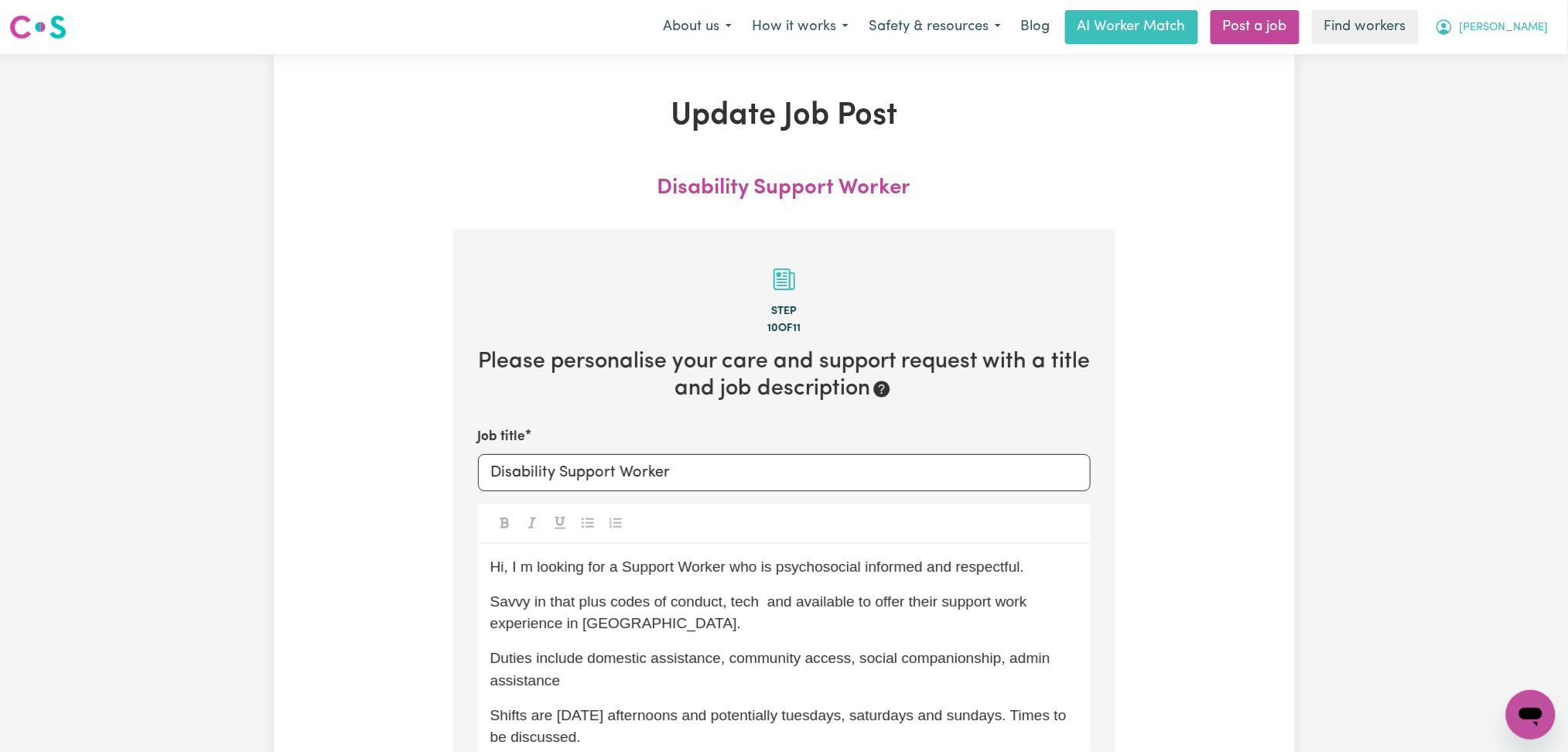
click at [1512, 27] on span "[PERSON_NAME]" at bounding box center [1504, 28] width 89 height 17
click at [1499, 82] on link "Logout" at bounding box center [1497, 89] width 122 height 29
